Goal: Navigation & Orientation: Find specific page/section

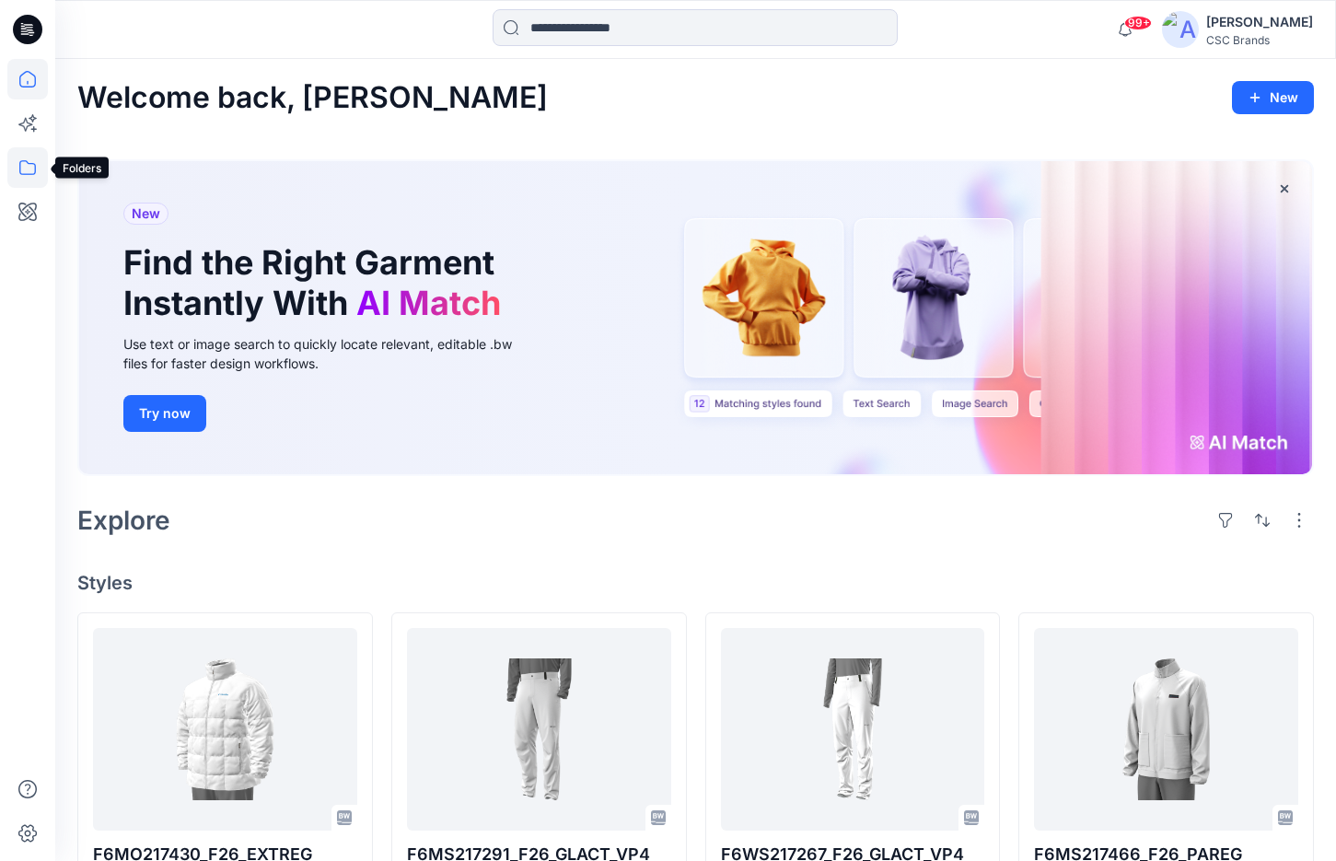
click at [36, 169] on icon at bounding box center [27, 167] width 17 height 15
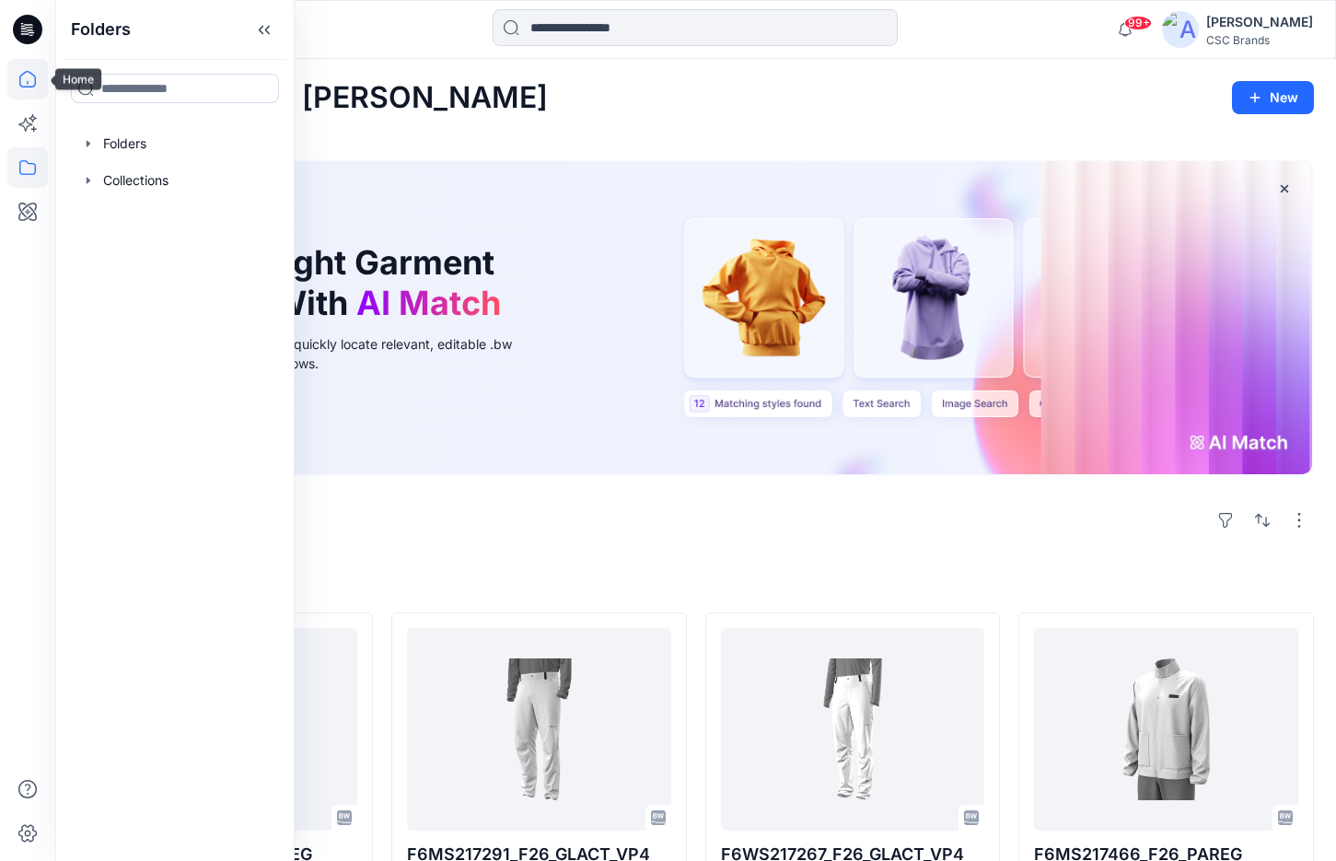
click at [34, 82] on icon at bounding box center [27, 79] width 41 height 41
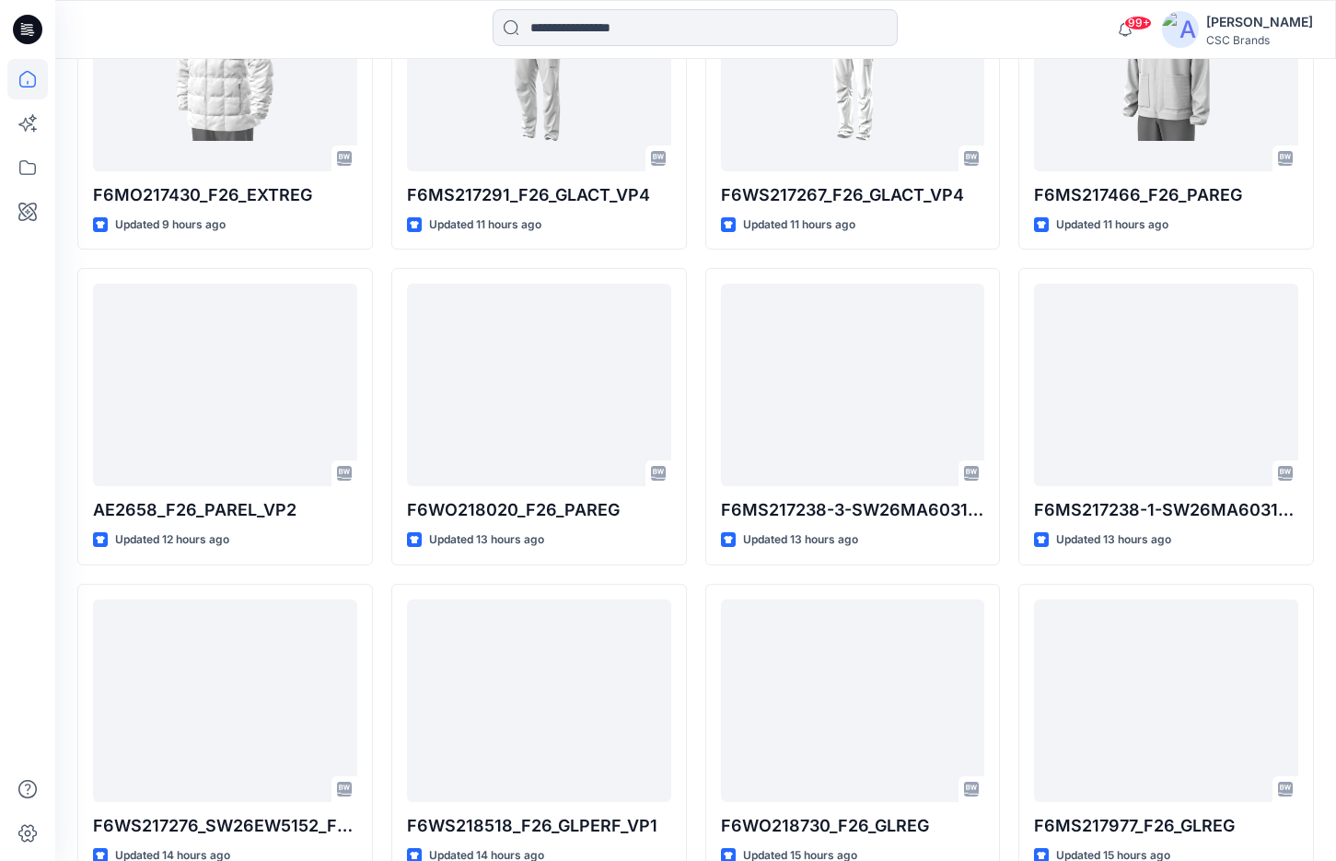
scroll to position [682, 0]
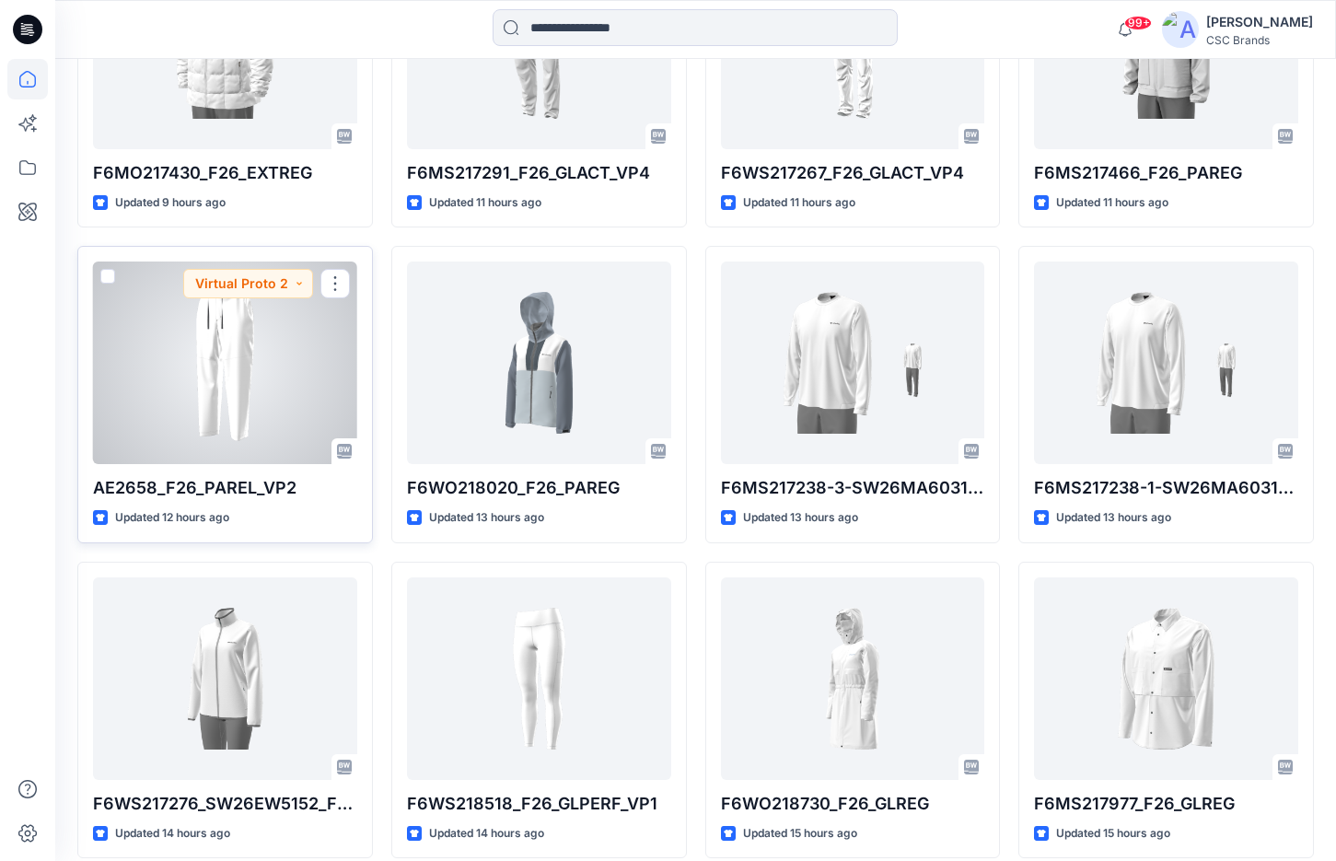
click at [319, 360] on div at bounding box center [225, 363] width 264 height 203
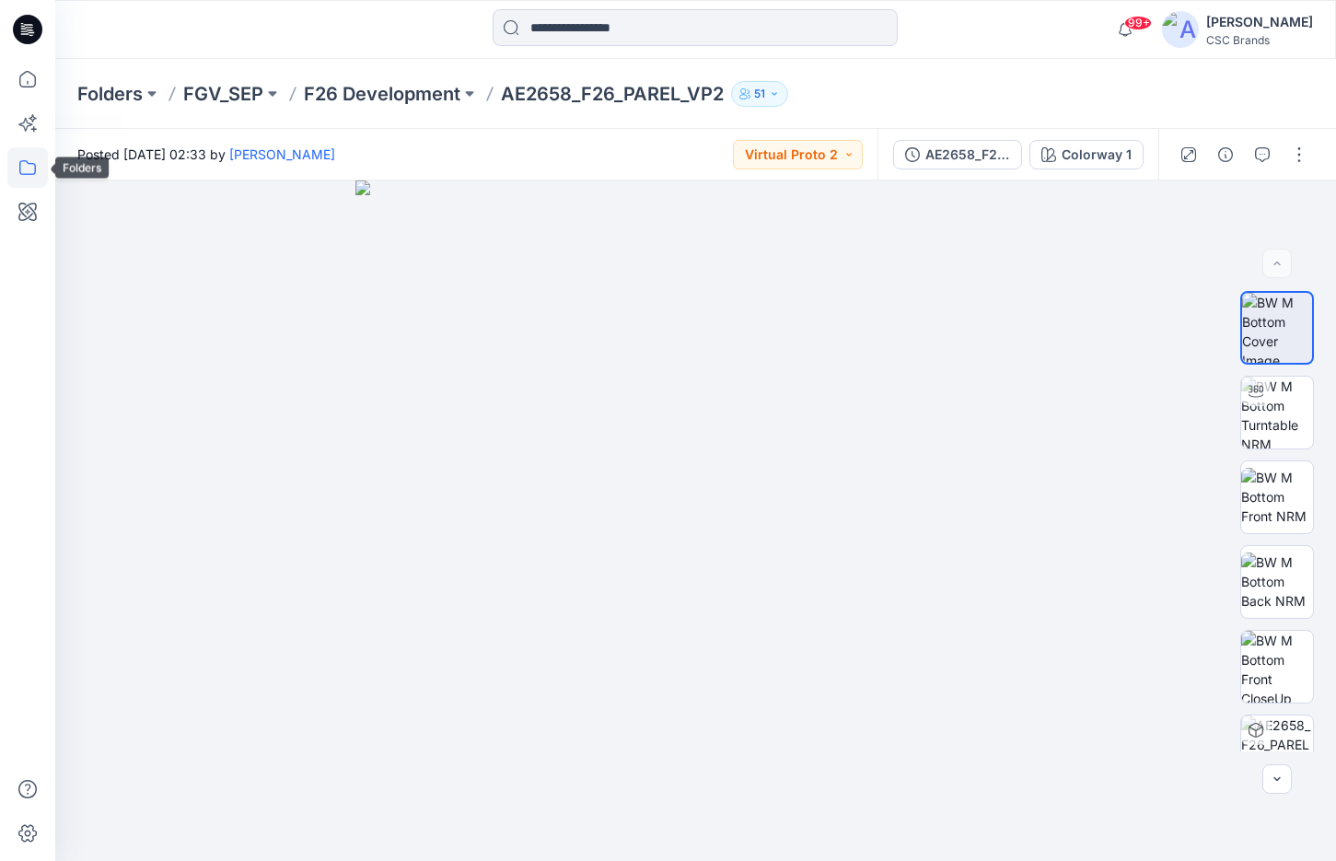
click at [32, 164] on icon at bounding box center [27, 167] width 17 height 15
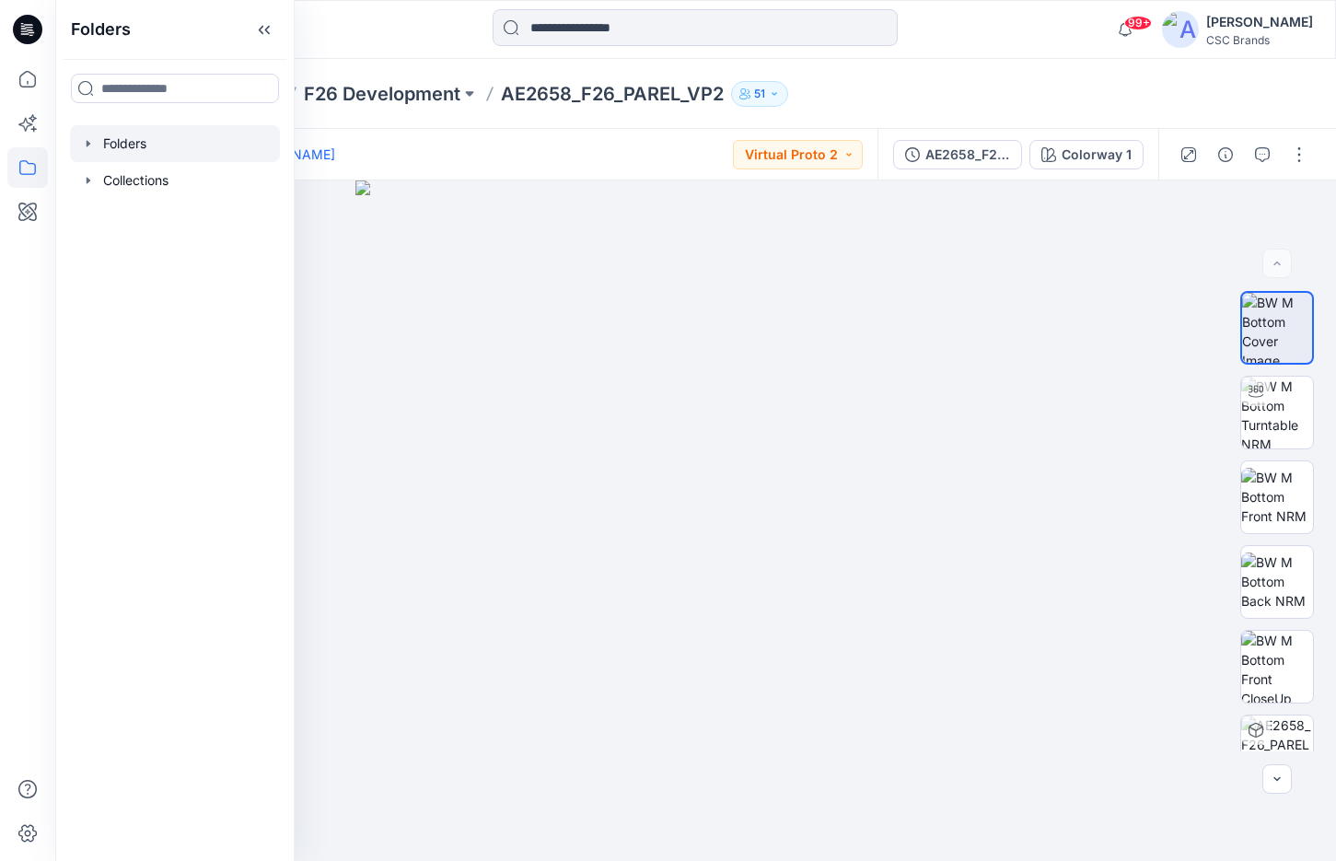
click at [144, 149] on div at bounding box center [175, 143] width 210 height 37
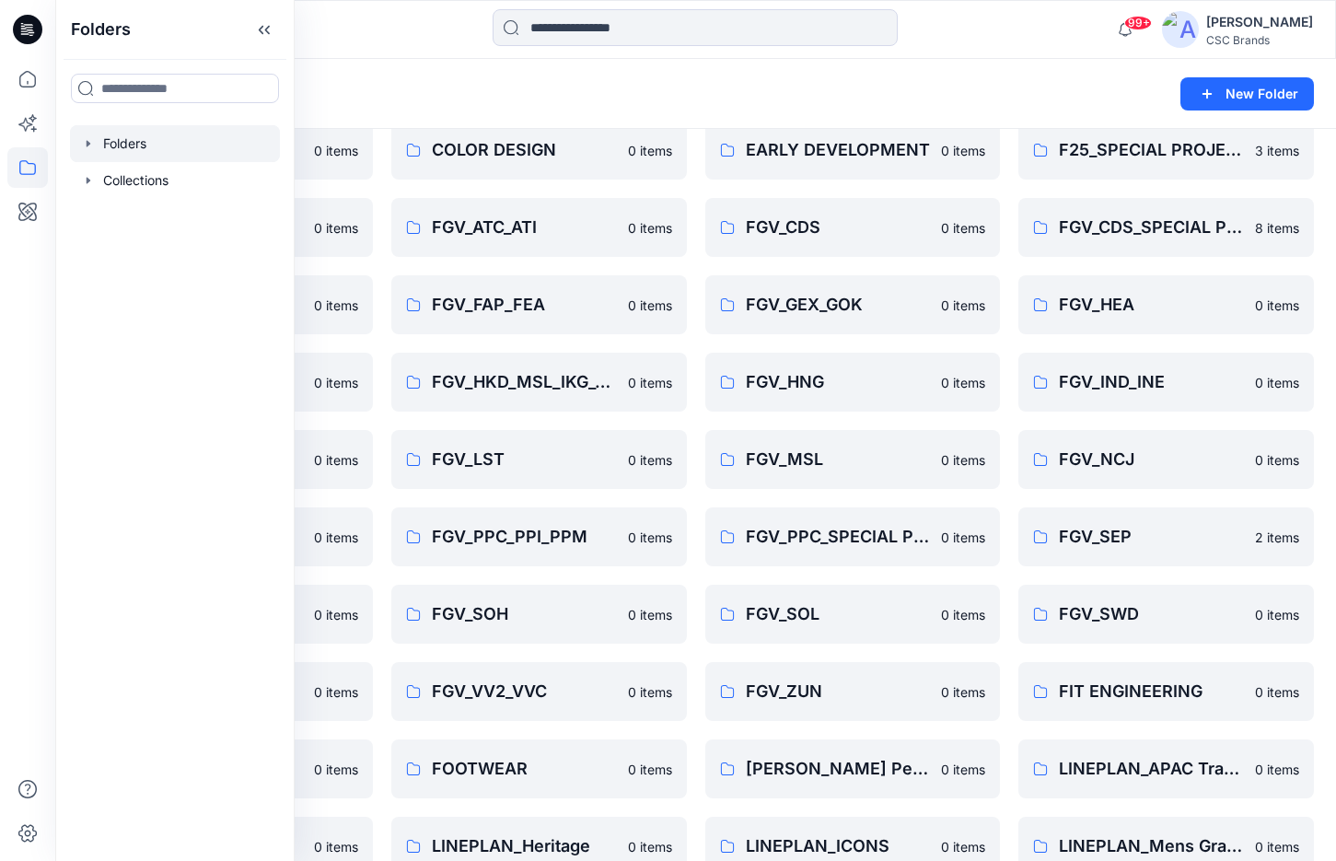
scroll to position [189, 0]
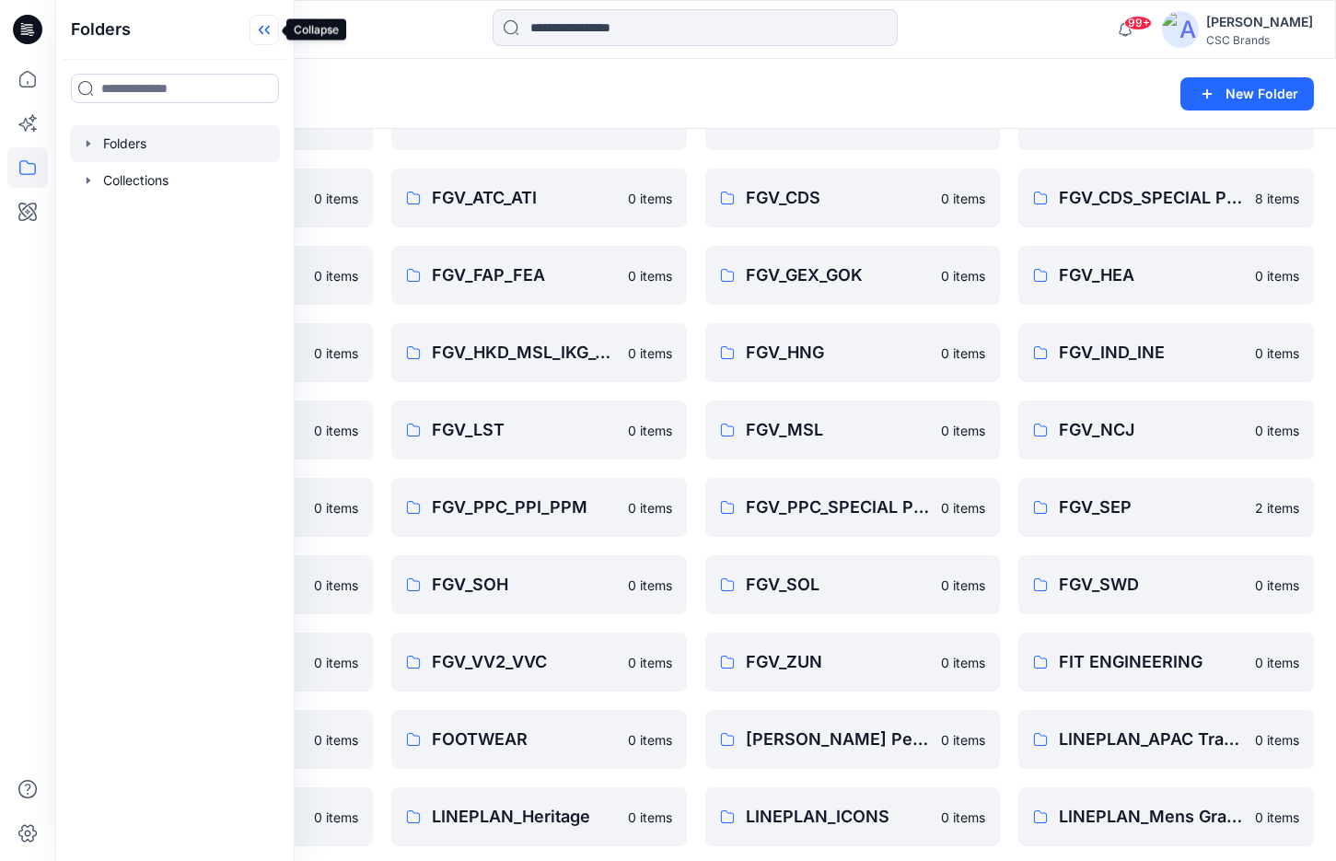
click at [270, 29] on icon at bounding box center [264, 30] width 29 height 30
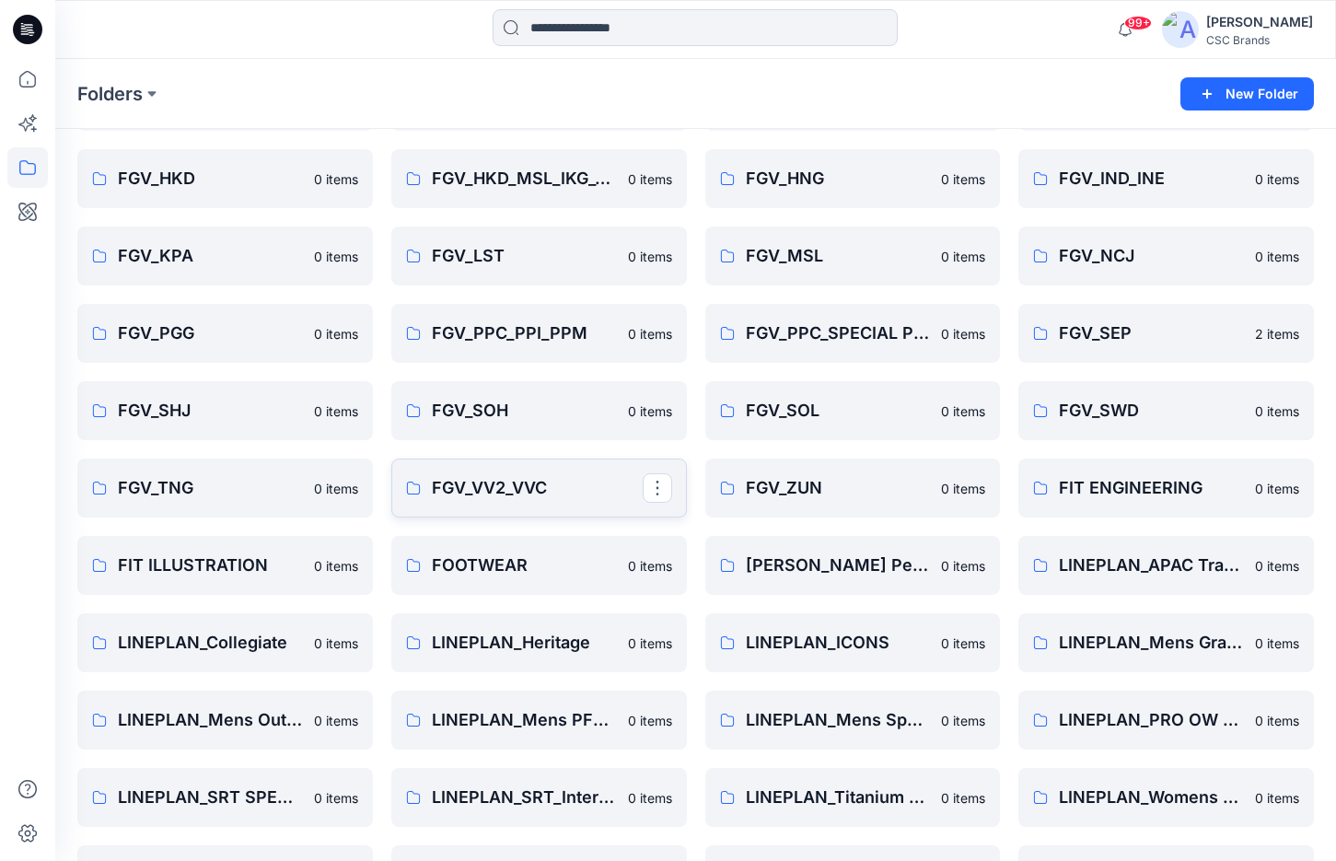
scroll to position [397, 0]
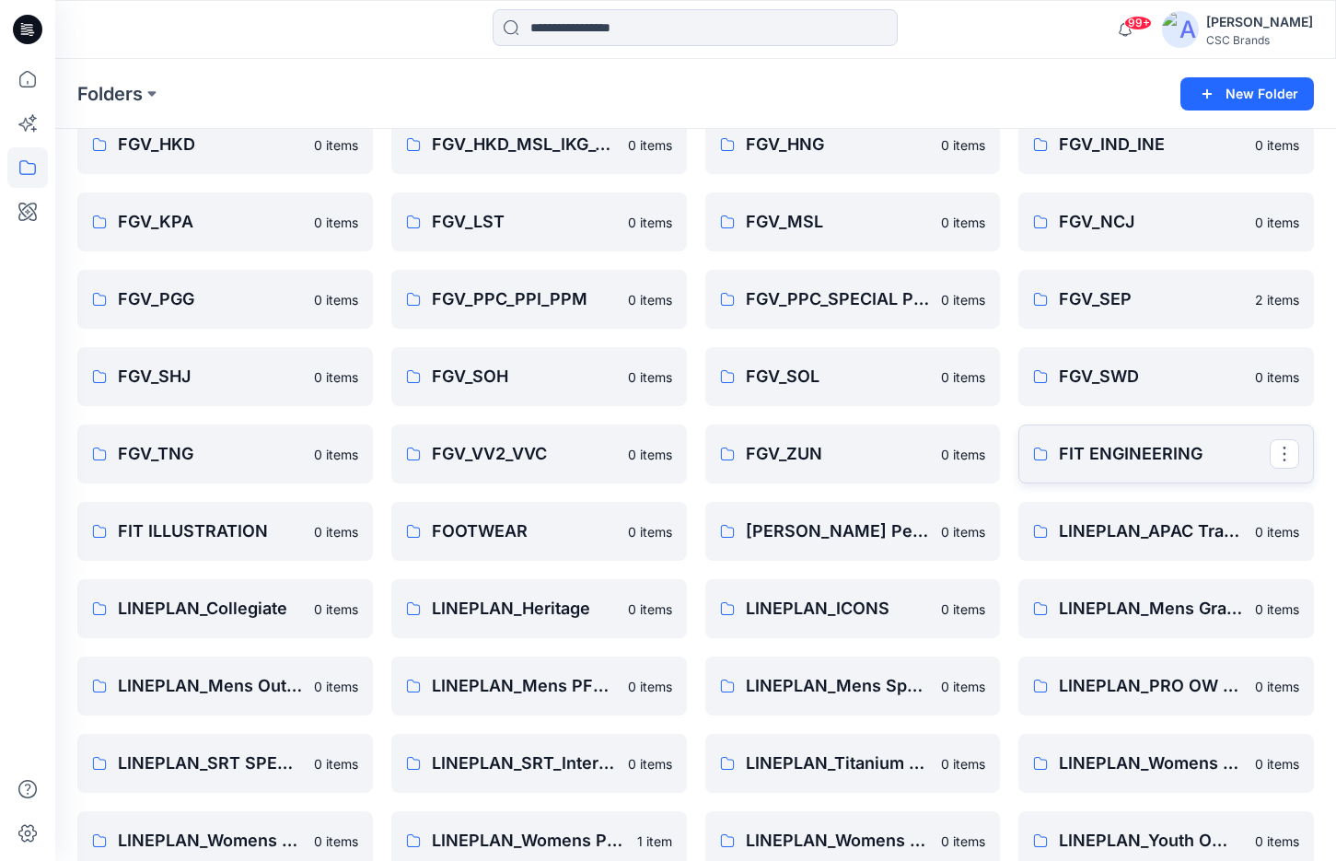
click at [1199, 457] on p "FIT ENGINEERING" at bounding box center [1164, 454] width 211 height 26
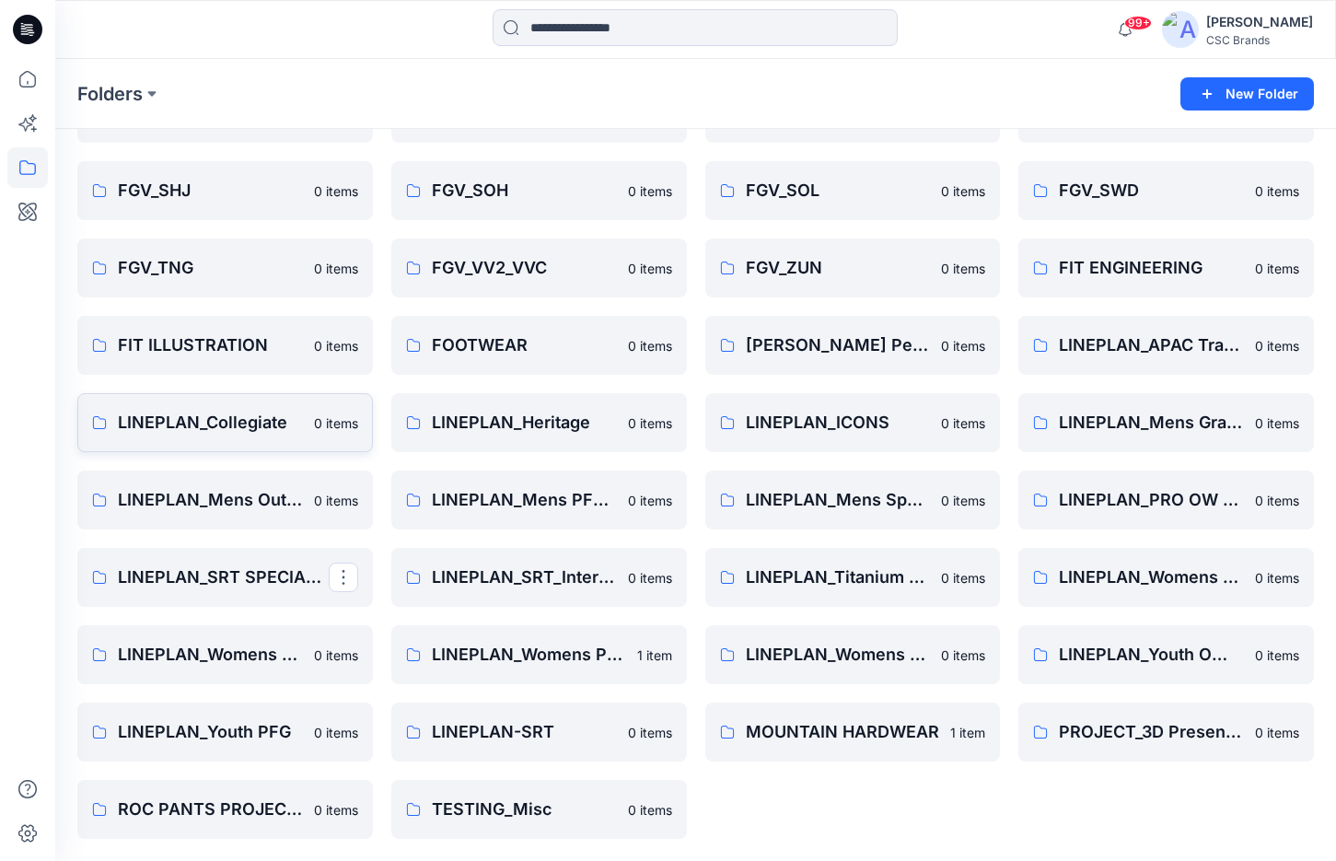
scroll to position [583, 0]
click at [240, 352] on p "FIT ILLUSTRATION" at bounding box center [223, 345] width 211 height 26
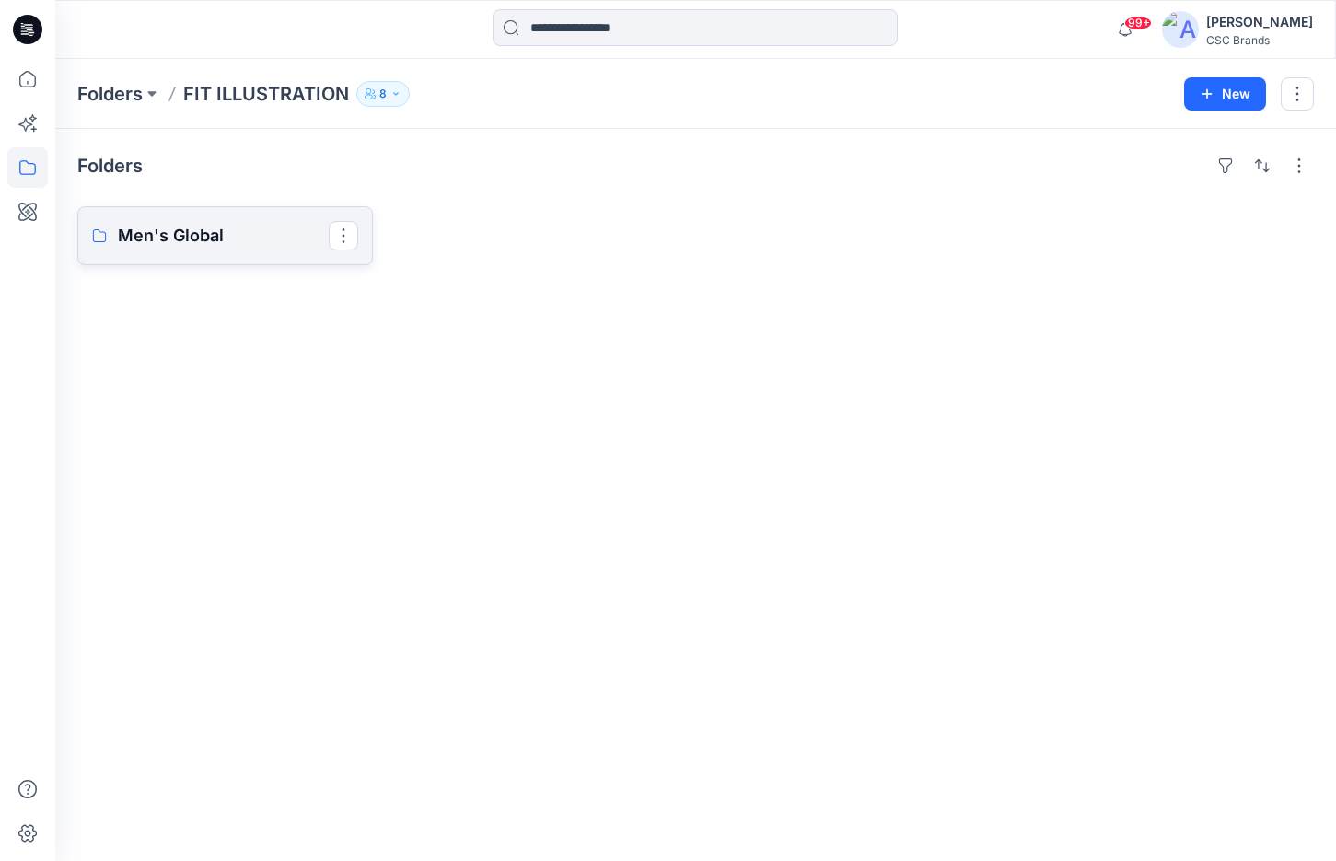
click at [216, 239] on p "Men's Global" at bounding box center [223, 236] width 211 height 26
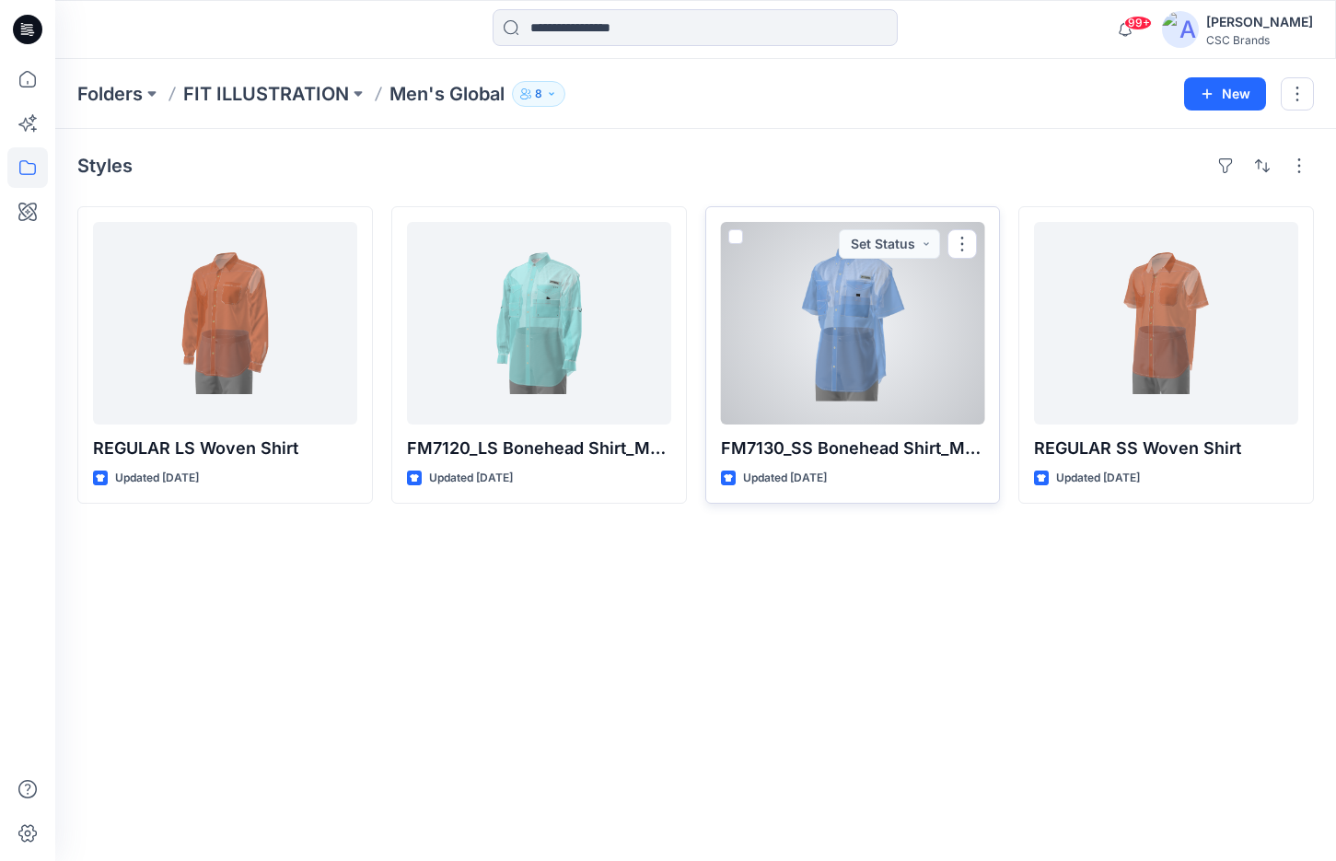
click at [924, 392] on div at bounding box center [853, 323] width 264 height 203
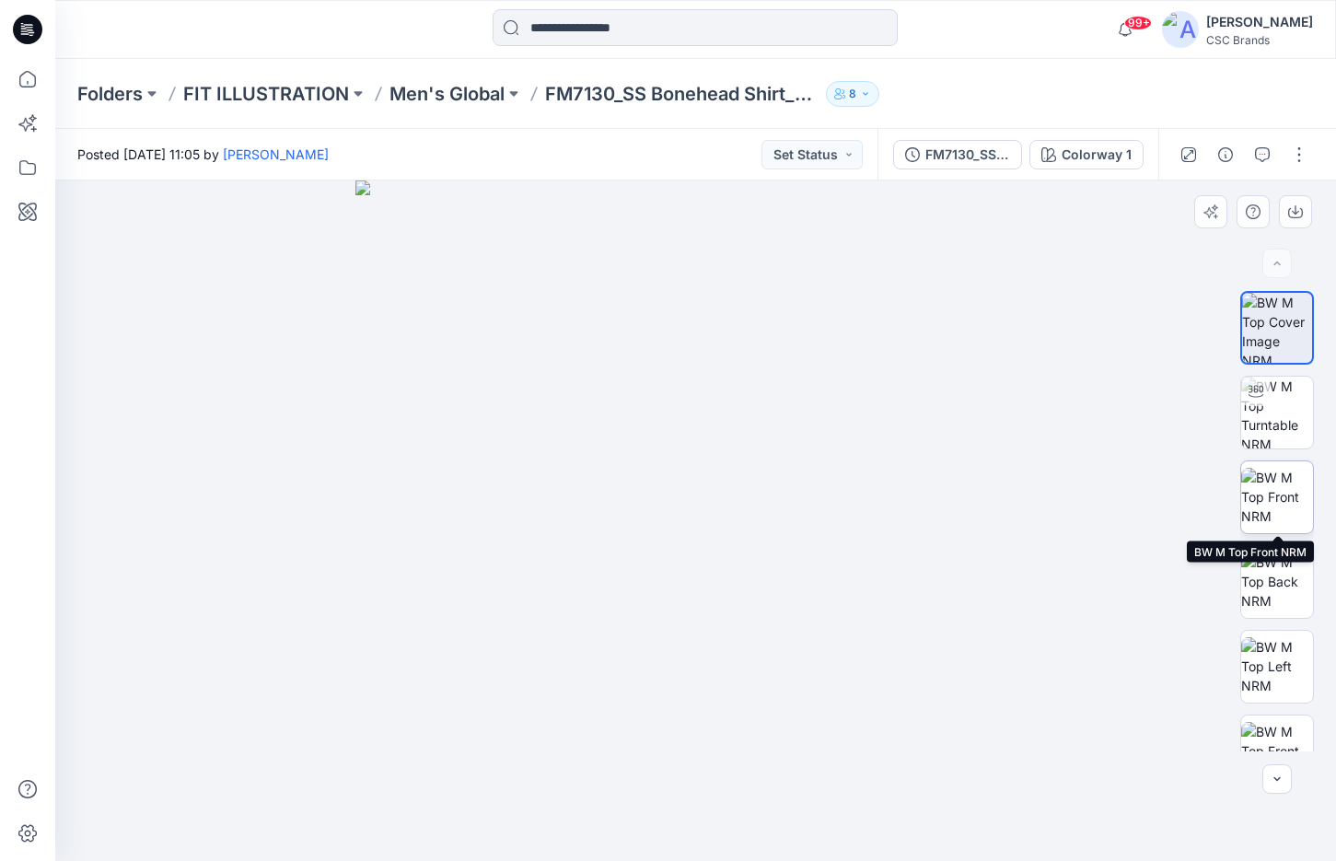
click at [1285, 517] on img at bounding box center [1277, 497] width 72 height 58
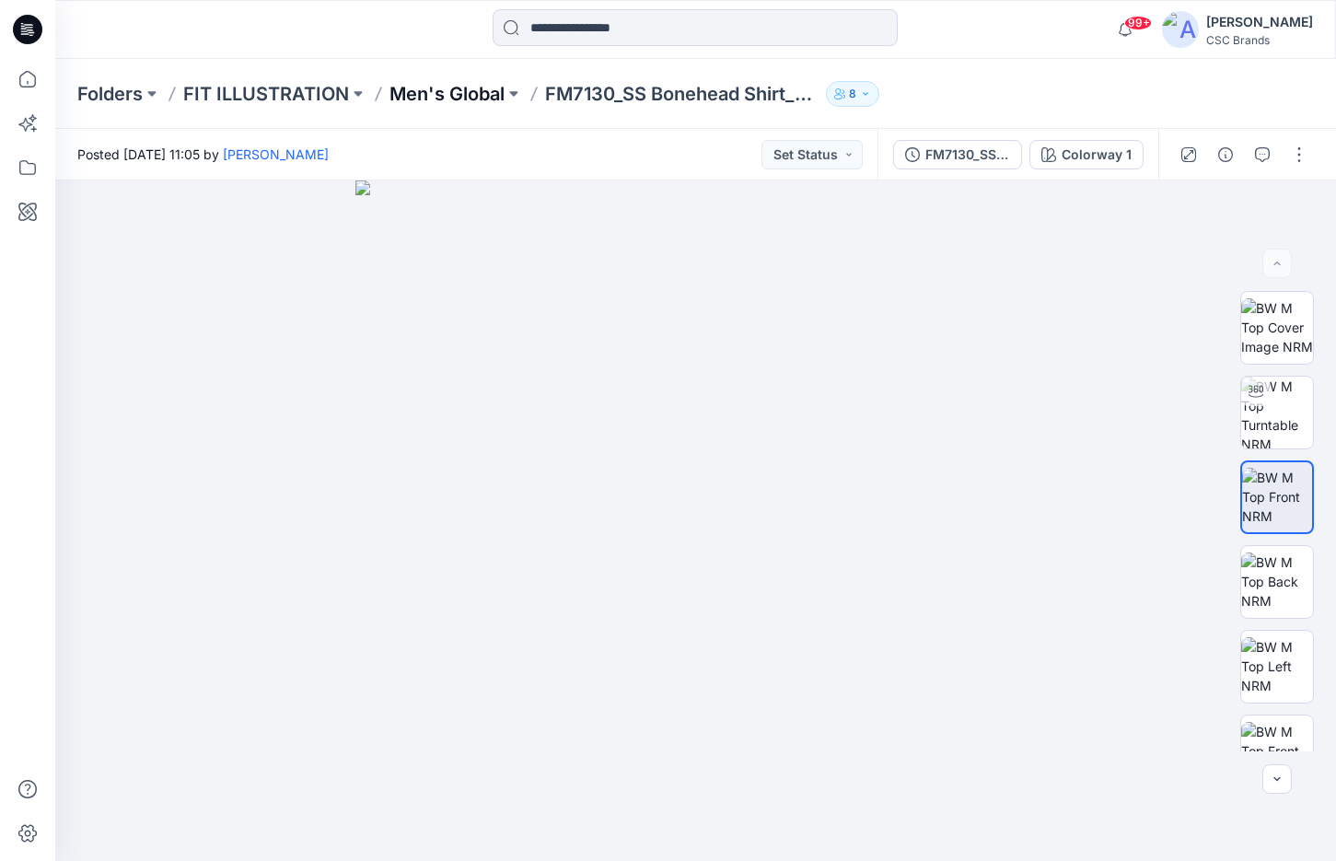
click at [472, 84] on p "Men's Global" at bounding box center [447, 94] width 115 height 26
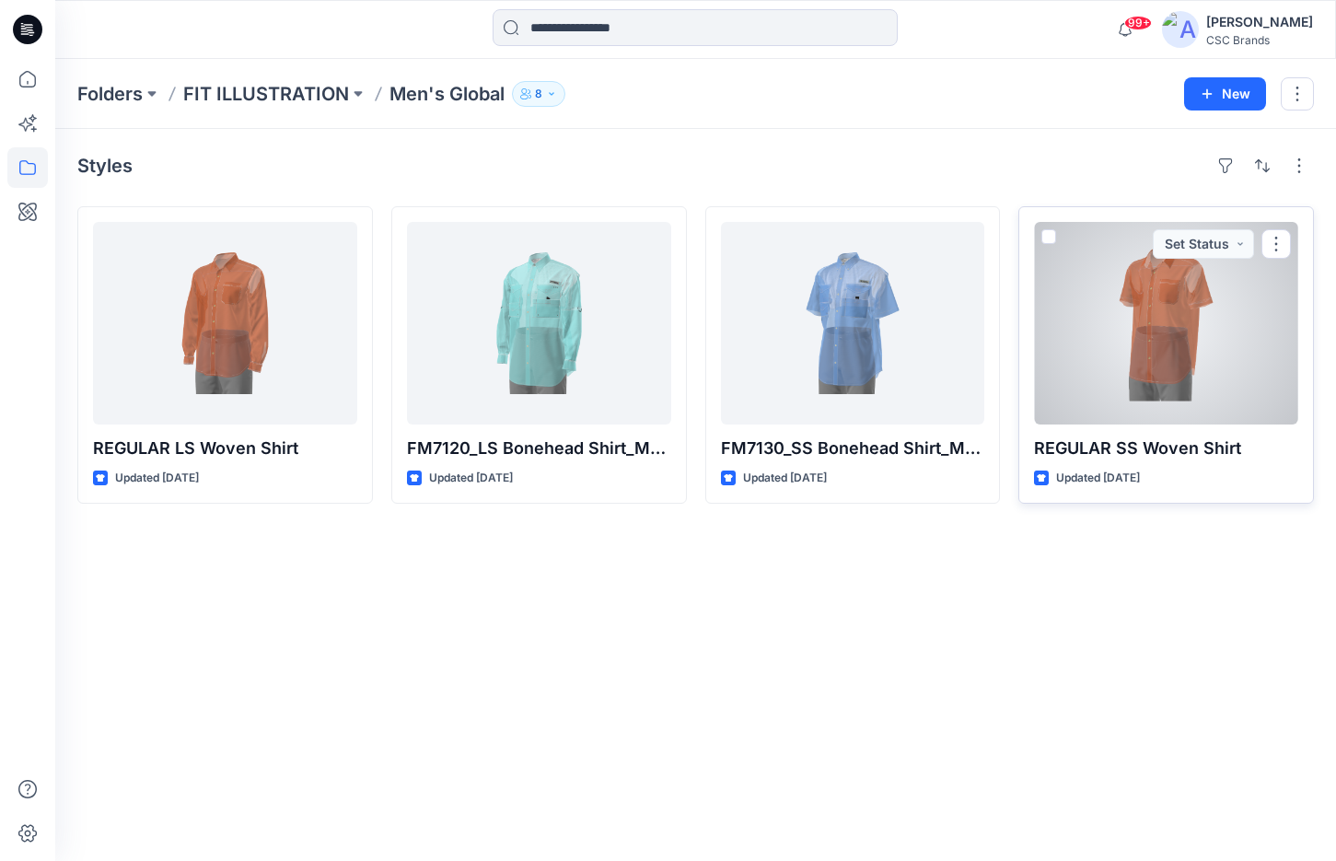
click at [1183, 371] on div at bounding box center [1166, 323] width 264 height 203
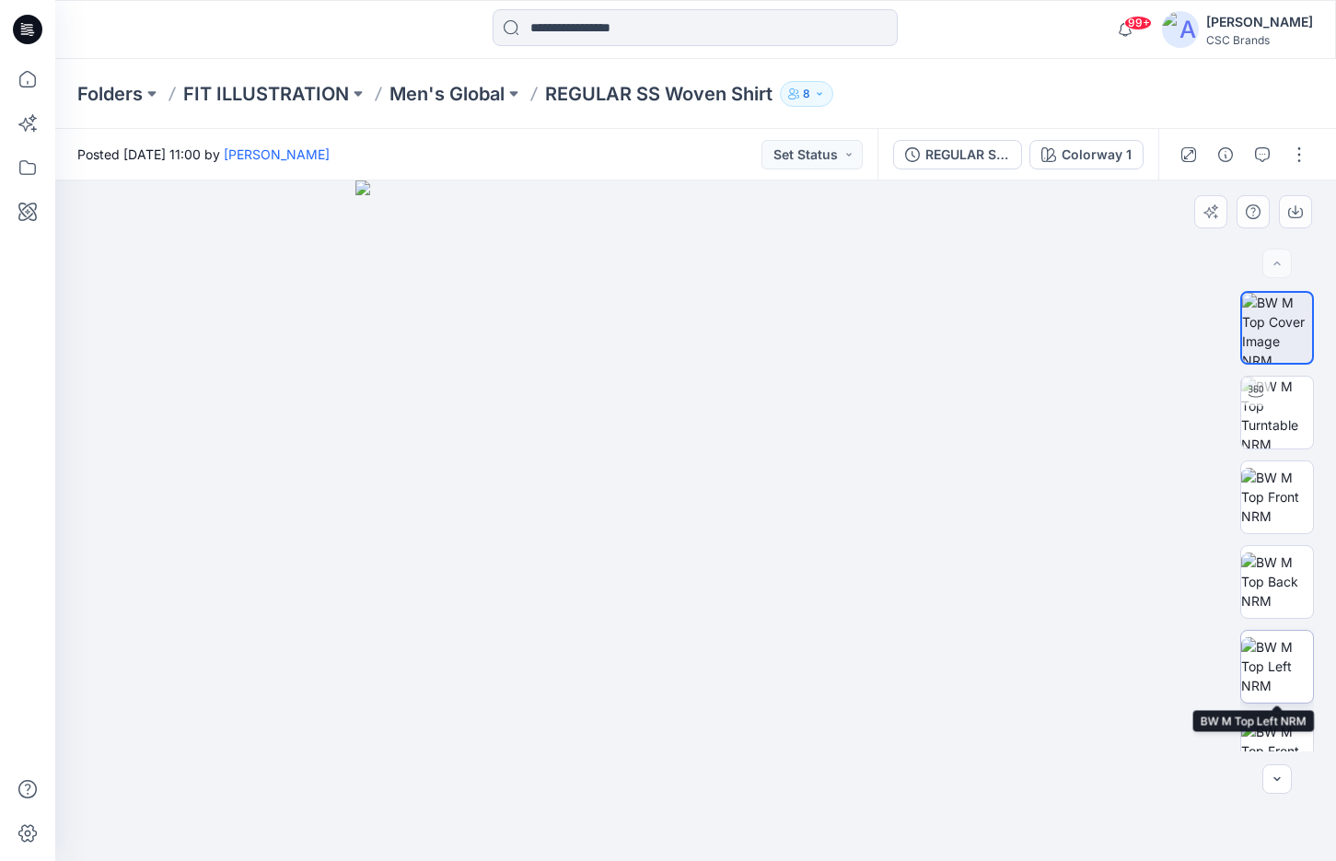
click at [1279, 667] on img at bounding box center [1277, 666] width 72 height 58
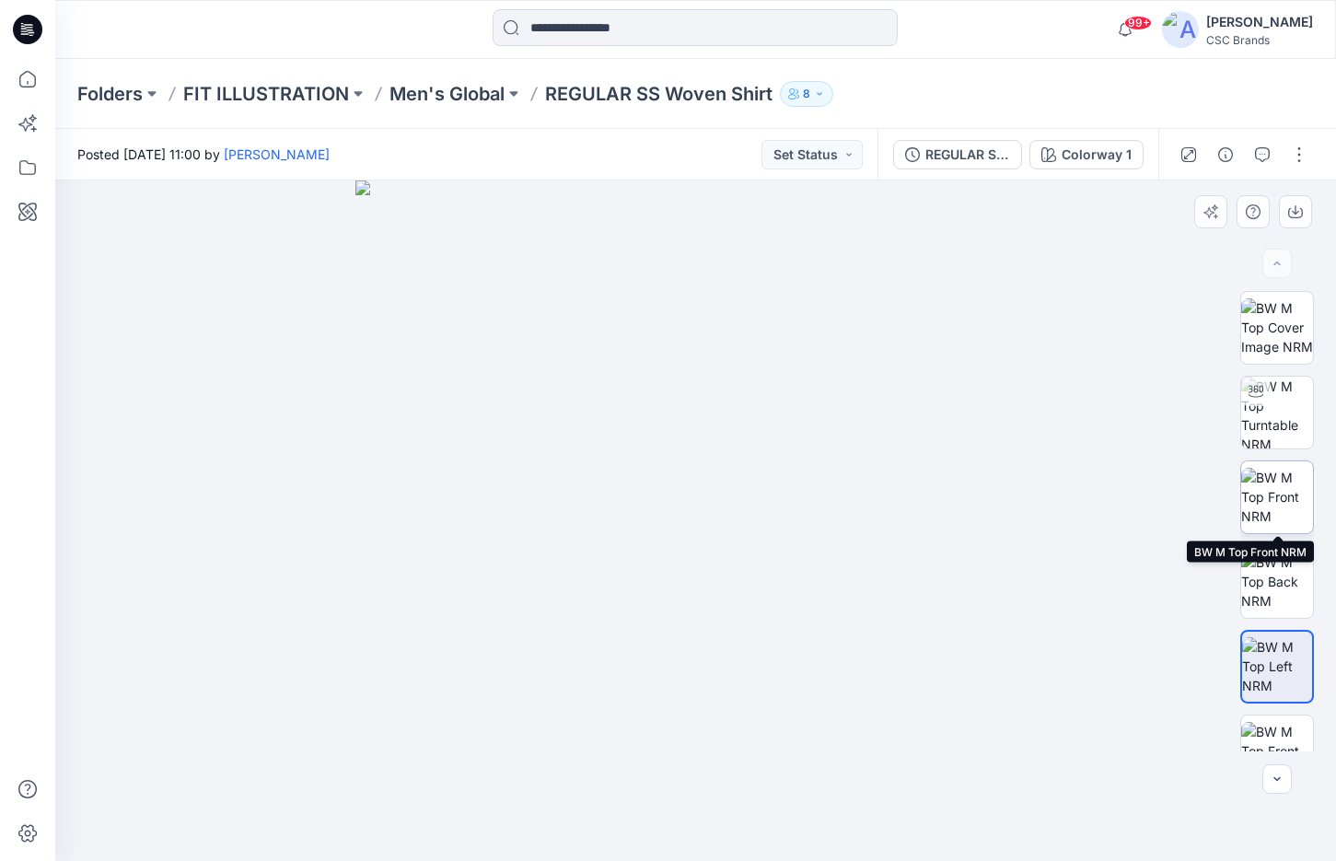
click at [1276, 504] on img at bounding box center [1277, 497] width 72 height 58
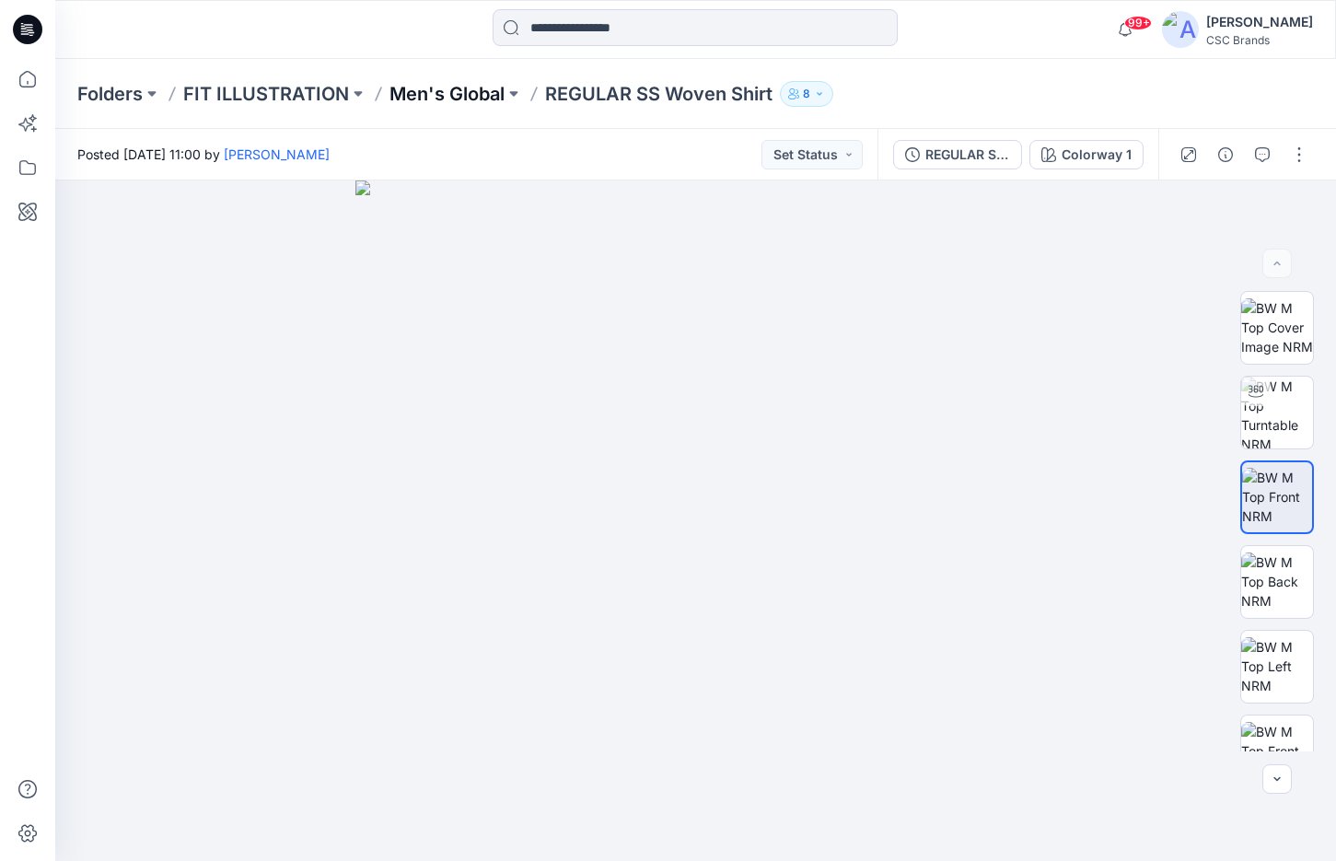
click at [490, 97] on p "Men's Global" at bounding box center [447, 94] width 115 height 26
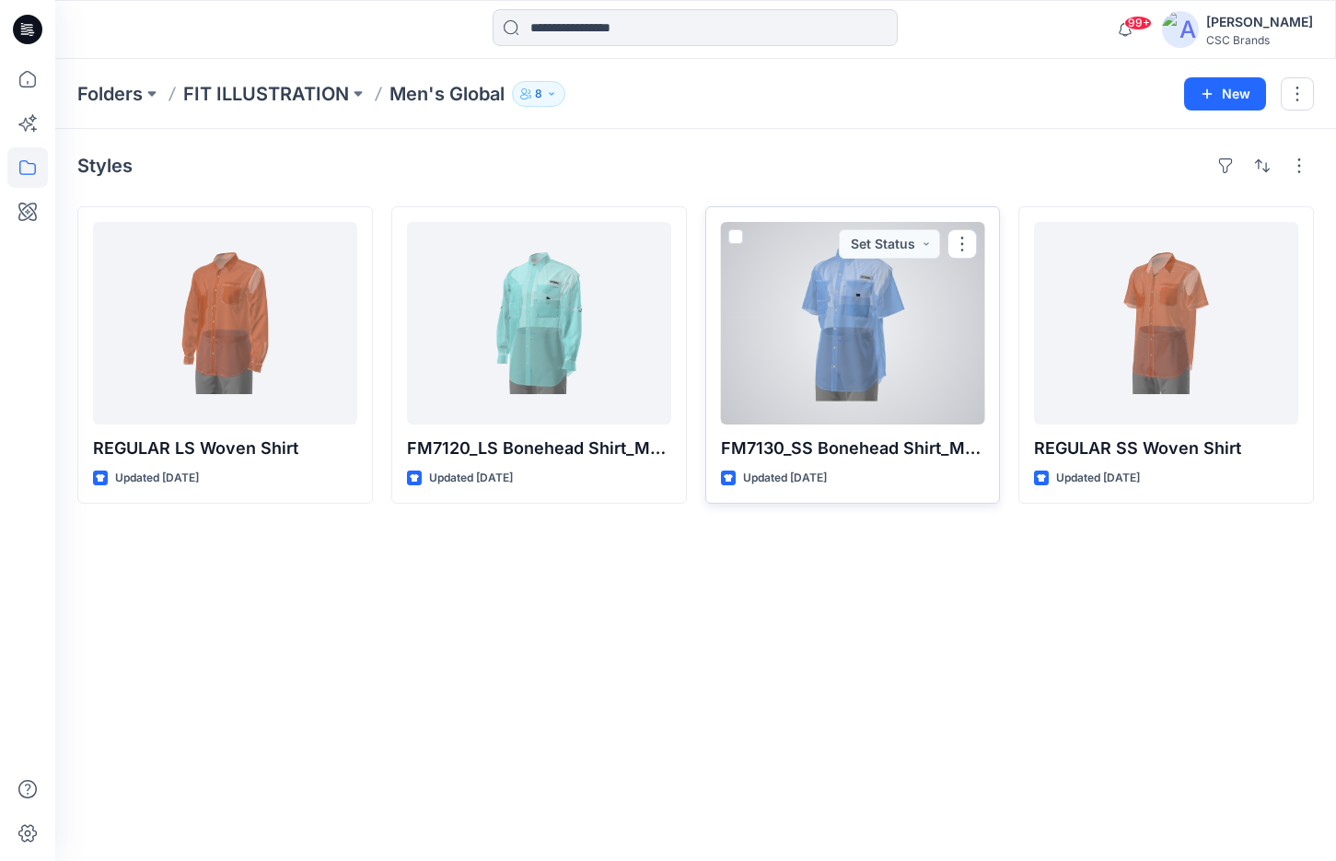
click at [852, 334] on div at bounding box center [853, 323] width 264 height 203
